Goal: Transaction & Acquisition: Purchase product/service

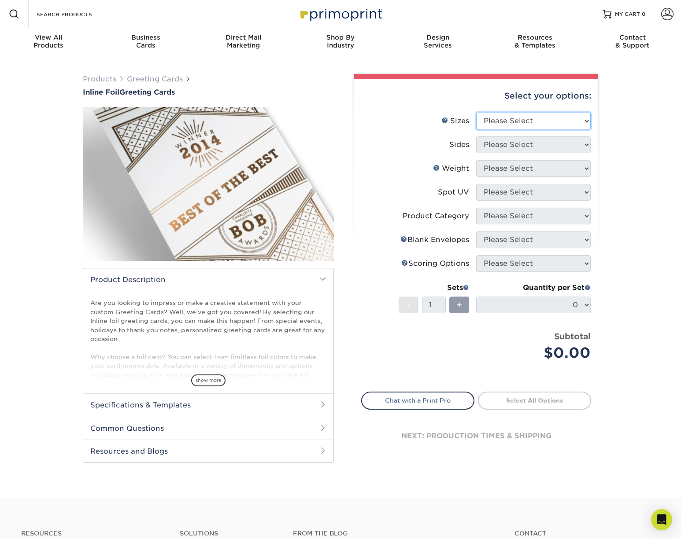
click at [569, 121] on select "Please Select 4.25" x 11" 4.25" x 11" 5.5" x 8.5" 6" x 9" 6" x 12" 6" x 12" 7" …" at bounding box center [533, 121] width 114 height 17
select select "4.25x11.00"
click at [476, 113] on select "Please Select 4.25" x 11" 4.25" x 11" 5.5" x 8.5" 6" x 9" 6" x 12" 6" x 12" 7" …" at bounding box center [533, 121] width 114 height 17
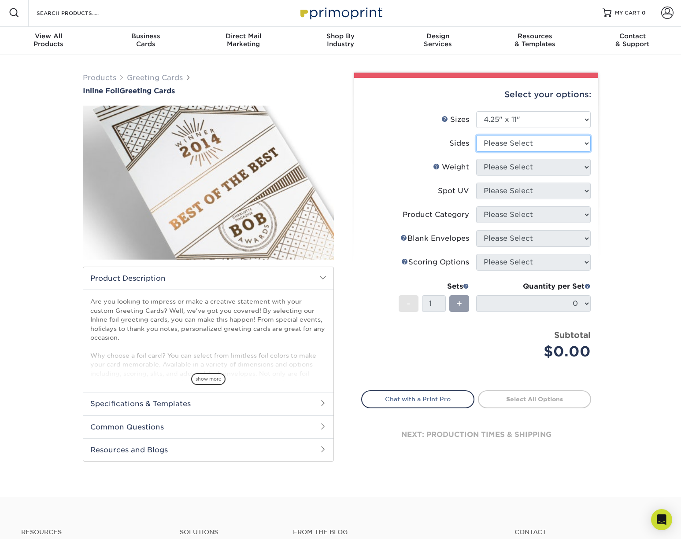
click at [552, 141] on select "Please Select Print Both Sides - Foil Back Only Print Both Sides - Foil Both Si…" at bounding box center [533, 143] width 114 height 17
select select "a75ac2f1-9911-48d6-841d-245b5ac08f27"
click at [476, 135] on select "Please Select Print Both Sides - Foil Back Only Print Both Sides - Foil Both Si…" at bounding box center [533, 143] width 114 height 17
click at [531, 170] on select "Please Select 16PT" at bounding box center [533, 167] width 114 height 17
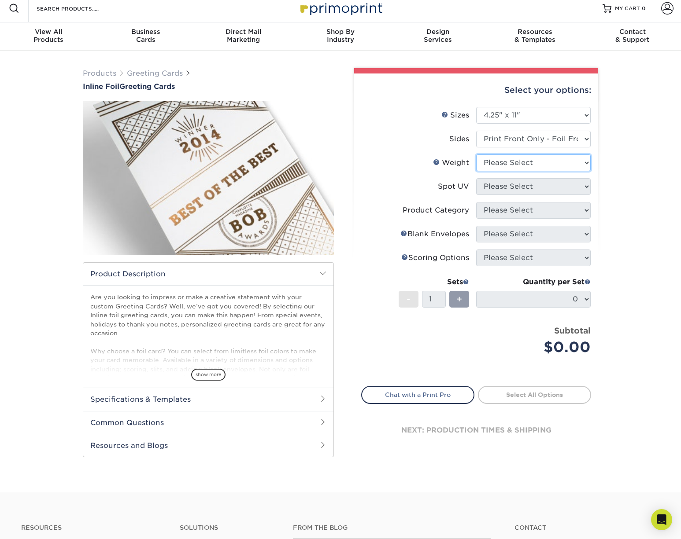
scroll to position [6, 0]
select select "16PT"
click at [476, 154] on select "Please Select 16PT" at bounding box center [533, 162] width 114 height 17
click at [540, 186] on select "Please Select No Spot UV Front Only" at bounding box center [533, 186] width 114 height 17
click at [476, 178] on select "Please Select No Spot UV Front Only" at bounding box center [533, 186] width 114 height 17
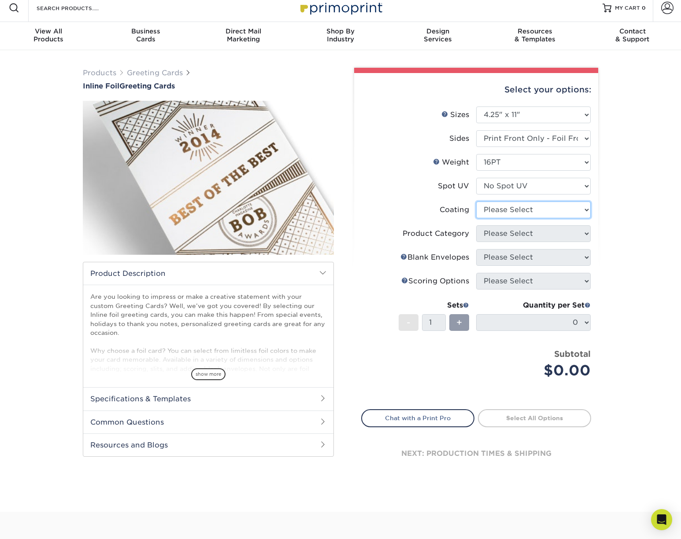
click at [536, 211] on select at bounding box center [533, 210] width 114 height 17
click at [540, 188] on select "Please Select No Spot UV Front Only" at bounding box center [533, 186] width 114 height 17
click at [476, 178] on select "Please Select No Spot UV Front Only" at bounding box center [533, 186] width 114 height 17
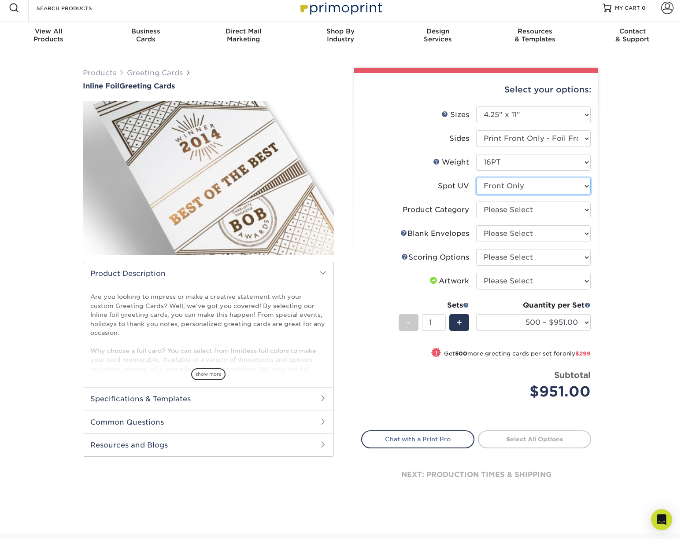
click at [551, 184] on select "Please Select No Spot UV Front Only" at bounding box center [533, 186] width 114 height 17
select select "3"
click at [476, 178] on select "Please Select No Spot UV Front Only" at bounding box center [533, 186] width 114 height 17
select select
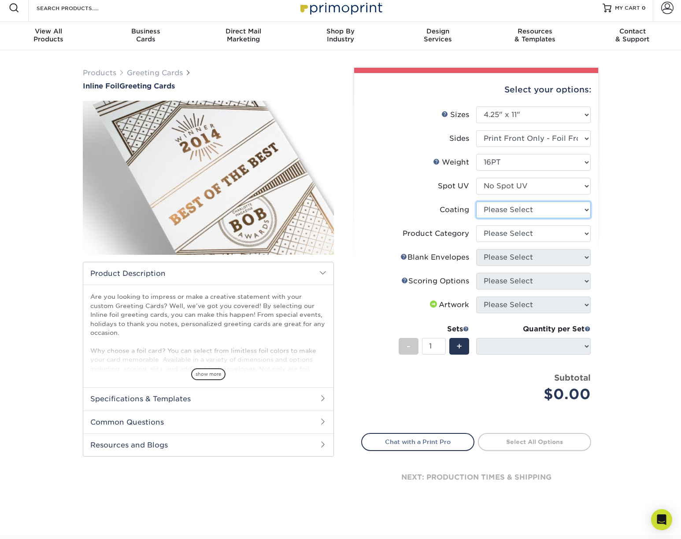
click at [531, 214] on select at bounding box center [533, 210] width 114 height 17
select select "ae367451-b2b8-45df-a344-0f05b6a12993"
click at [476, 202] on select at bounding box center [533, 210] width 114 height 17
select select "-1"
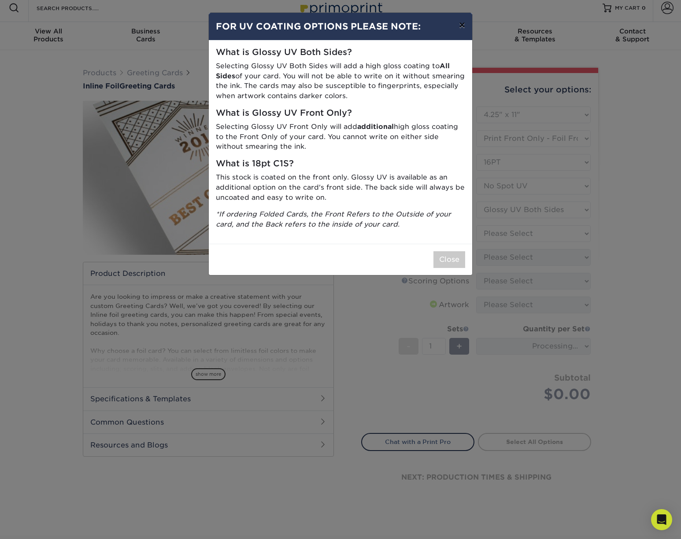
click at [465, 25] on button "×" at bounding box center [462, 25] width 20 height 25
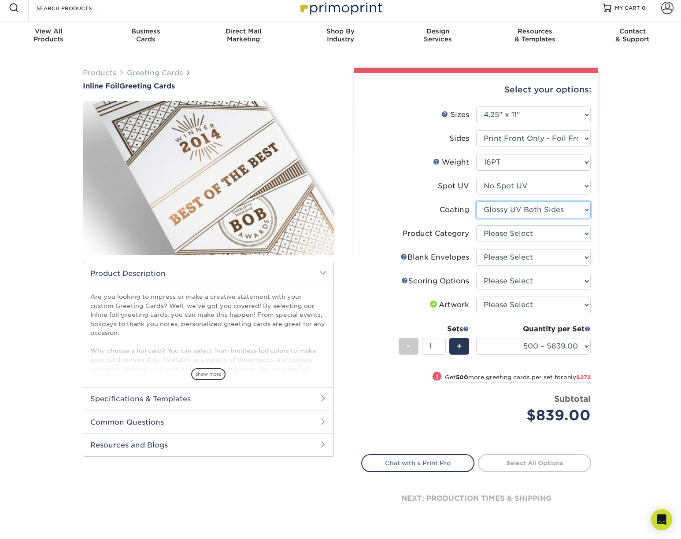
click at [541, 210] on select at bounding box center [533, 210] width 114 height 17
select select "3e7618de-abca-4bda-9f97-8b9129e913d8"
click at [476, 202] on select at bounding box center [533, 210] width 114 height 17
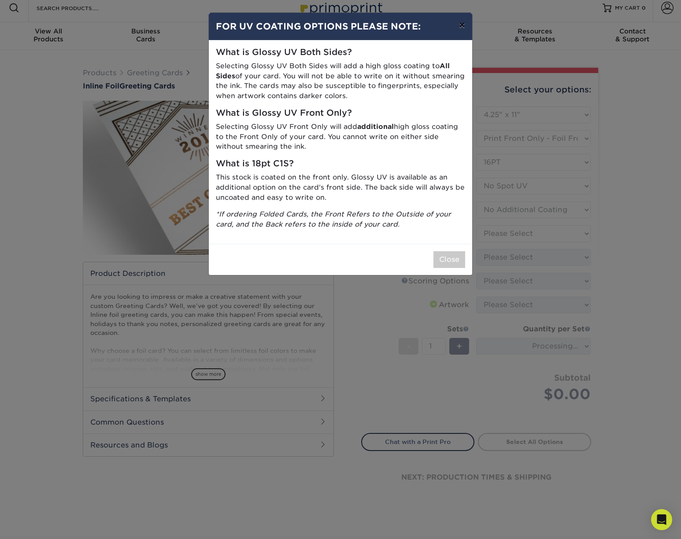
click at [459, 23] on button "×" at bounding box center [462, 25] width 20 height 25
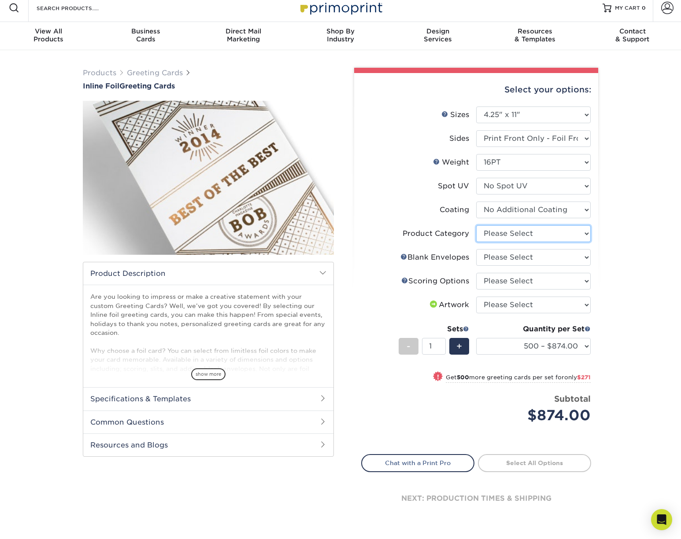
click at [497, 236] on select "Please Select Greeting Cards" at bounding box center [533, 233] width 114 height 17
select select "b7f8198f-f281-4438-a52e-cd7a5c5c0cfc"
click at [476, 225] on select "Please Select Greeting Cards" at bounding box center [533, 233] width 114 height 17
click at [493, 259] on select "Please Select No Blank Envelopes Yes 500 Envelopes A2 Yes 1000 Envelopes A2 Yes…" at bounding box center [533, 257] width 114 height 17
select select "62a961e2-e2dd-4510-8e8e-75355a5b8467"
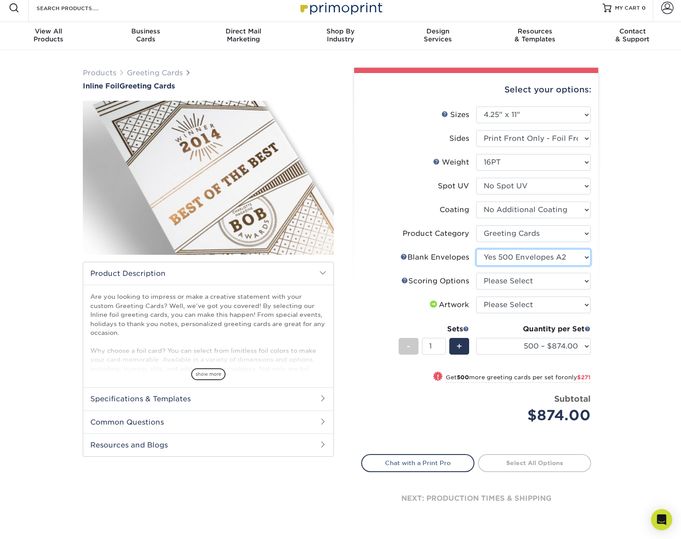
click at [476, 249] on select "Please Select No Blank Envelopes Yes 500 Envelopes A2 Yes 1000 Envelopes A2 Yes…" at bounding box center [533, 257] width 114 height 17
click at [489, 281] on select "Please Select Score in Half" at bounding box center [533, 281] width 114 height 17
select select "b23166fa-223a-4016-b2d3-d3438452c7d9"
click at [476, 273] on select "Please Select Score in Half" at bounding box center [533, 281] width 114 height 17
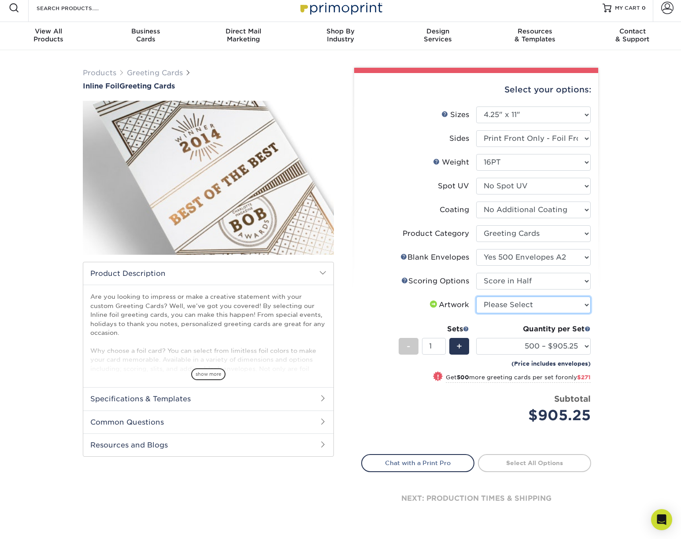
click at [495, 305] on select "Please Select I will upload files I need a design - $75" at bounding box center [533, 305] width 114 height 17
select select "upload"
click at [476, 297] on select "Please Select I will upload files I need a design - $75" at bounding box center [533, 305] width 114 height 17
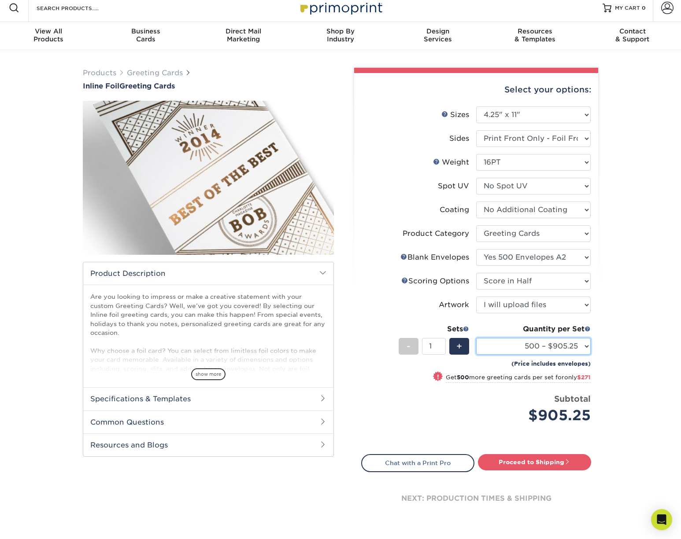
click at [558, 348] on select "500 – $905.25 1000 – $1176.25 2500 – $1809.25 5000 – $2545.25" at bounding box center [533, 346] width 114 height 17
click at [476, 338] on select "500 – $905.25 1000 – $1176.25 2500 – $1809.25 5000 – $2545.25" at bounding box center [533, 346] width 114 height 17
